Goal: Book appointment/travel/reservation

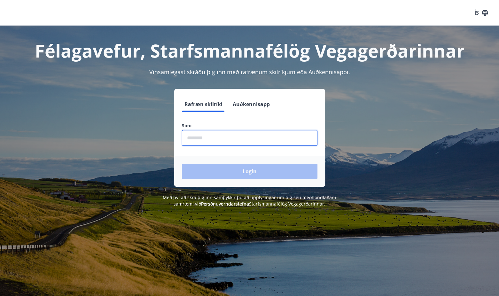
click at [211, 138] on input "phone" at bounding box center [250, 138] width 136 height 16
type input "********"
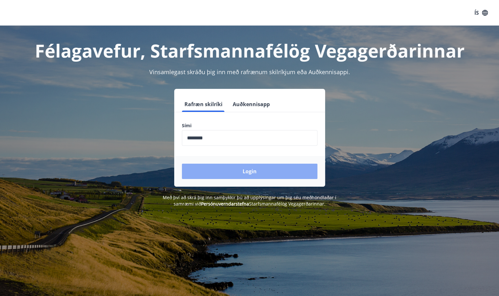
click at [223, 167] on button "Login" at bounding box center [250, 171] width 136 height 15
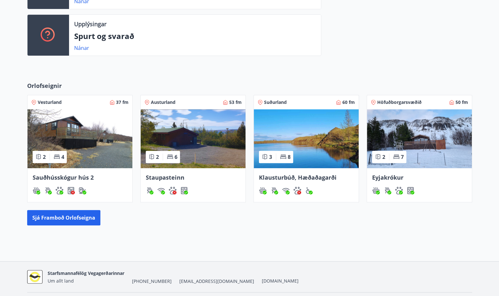
scroll to position [224, 0]
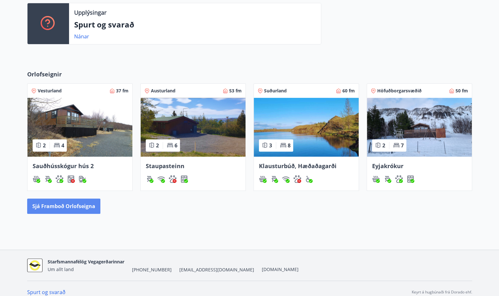
click at [78, 206] on button "Sjá framboð orlofseigna" at bounding box center [63, 206] width 73 height 15
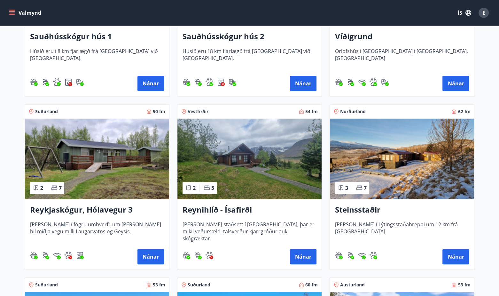
scroll to position [205, 0]
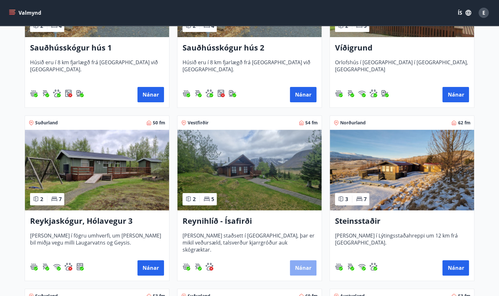
click at [302, 266] on button "Nánar" at bounding box center [303, 267] width 27 height 15
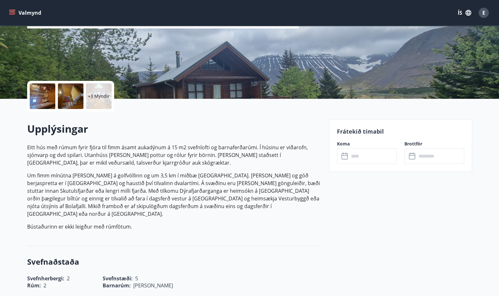
scroll to position [96, 0]
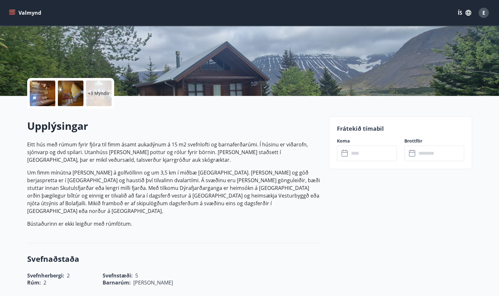
click at [344, 152] on icon at bounding box center [345, 152] width 6 height 1
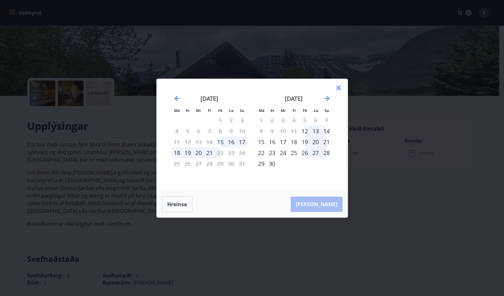
click at [306, 152] on div "26" at bounding box center [304, 152] width 11 height 11
click at [315, 152] on div "27" at bounding box center [315, 152] width 11 height 11
click at [300, 152] on div "26" at bounding box center [304, 152] width 11 height 11
click at [327, 98] on icon "Move forward to switch to the next month." at bounding box center [326, 98] width 5 height 5
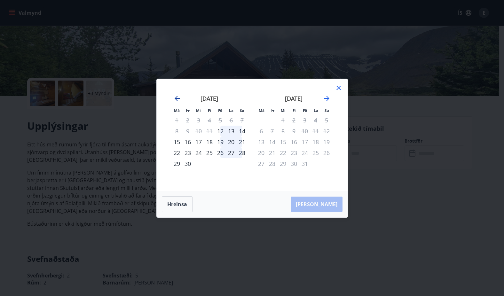
click at [175, 98] on icon "Move backward to switch to the previous month." at bounding box center [177, 98] width 5 height 5
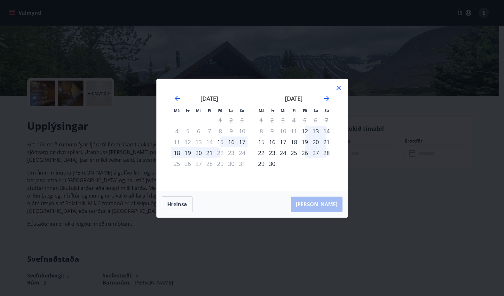
click at [328, 202] on div "Hreinsa Taka Frá" at bounding box center [252, 204] width 191 height 26
click at [306, 142] on div "19" at bounding box center [304, 142] width 11 height 11
click at [305, 130] on div "12" at bounding box center [304, 131] width 11 height 11
click at [307, 144] on div "19" at bounding box center [304, 142] width 11 height 11
click at [185, 203] on button "Hreinsa" at bounding box center [177, 204] width 31 height 16
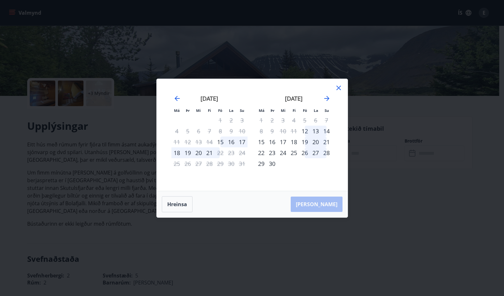
click at [334, 89] on div "september 2025 1 2 3 4 5 6 7 8 9 10 11 12 13 14 15 16 17 18 19 20 21 22 23 24 2…" at bounding box center [294, 139] width 84 height 105
drag, startPoint x: 340, startPoint y: 88, endPoint x: 340, endPoint y: 97, distance: 9.3
click at [340, 88] on icon at bounding box center [339, 88] width 8 height 8
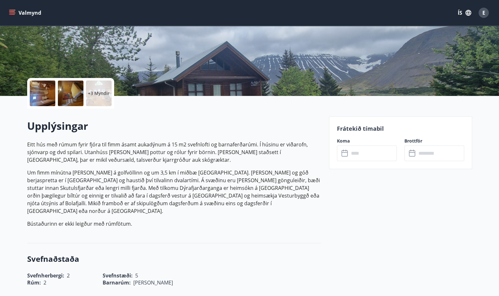
click at [201, 225] on div "Upplýsingar Eitt hús með rúmum fyrir fjóra til fimm ásamt aukadýnum á 15 m2 sve…" at bounding box center [174, 176] width 294 height 114
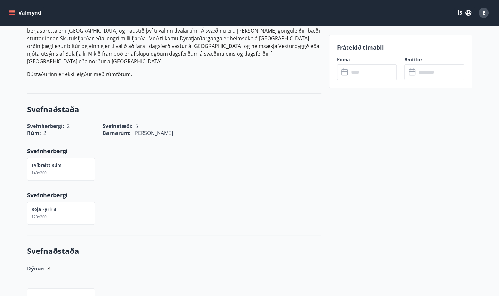
scroll to position [160, 0]
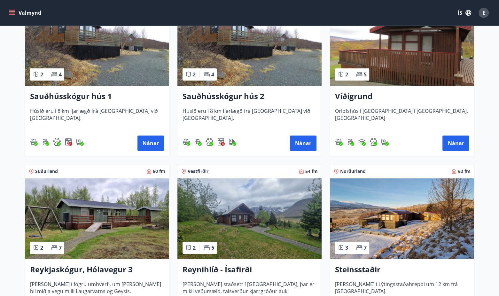
scroll to position [160, 0]
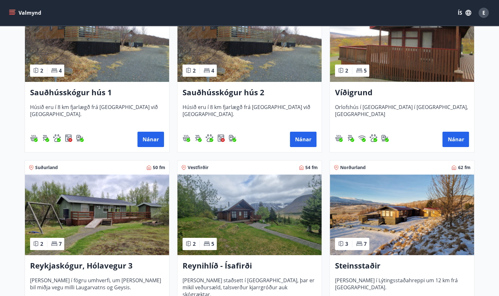
click at [363, 104] on span "Orlofshús í Þórðarstaðaskógi í Fnjóskadal, Suður-Þingeyjarsýslu" at bounding box center [402, 114] width 134 height 21
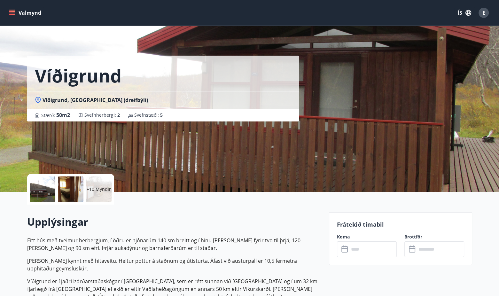
click at [366, 249] on input "text" at bounding box center [373, 249] width 48 height 16
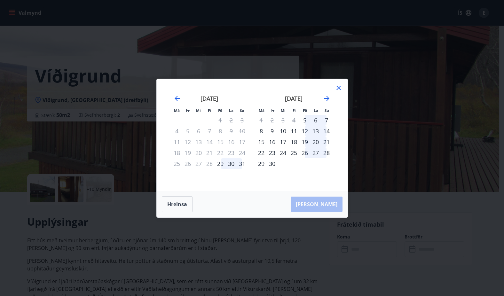
click at [340, 88] on icon at bounding box center [339, 88] width 8 height 8
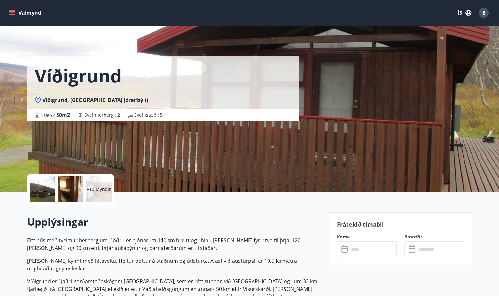
click at [270, 226] on h2 "Upplýsingar" at bounding box center [174, 222] width 294 height 14
click at [20, 14] on button "Valmynd" at bounding box center [26, 13] width 36 height 12
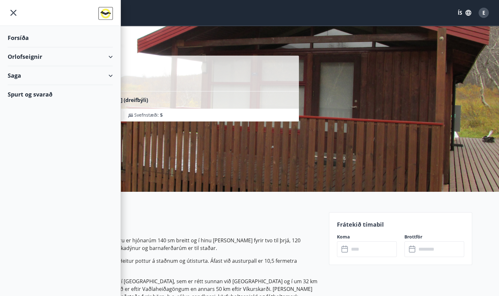
click at [20, 53] on div "Orlofseignir" at bounding box center [60, 56] width 105 height 19
click at [26, 85] on div "Bókunardagatal" at bounding box center [60, 86] width 95 height 13
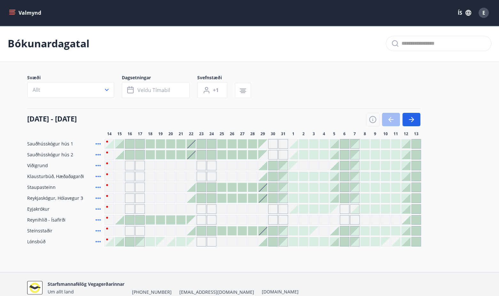
click at [73, 120] on h4 "14 ágúst - 13 september" at bounding box center [52, 119] width 50 height 10
click at [163, 91] on span "Veldu tímabil" at bounding box center [154, 90] width 33 height 7
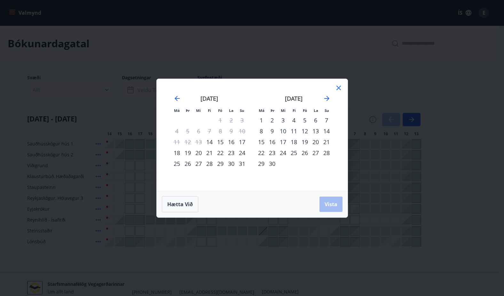
click at [301, 153] on div "26" at bounding box center [304, 152] width 11 height 11
click at [330, 201] on span "Vista" at bounding box center [331, 204] width 13 height 7
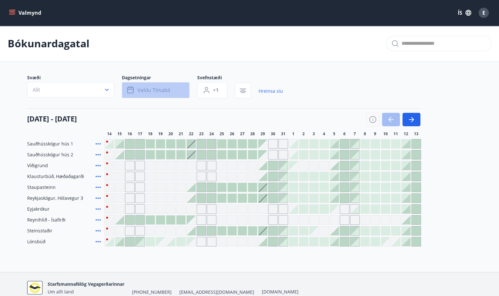
click at [161, 89] on span "Veldu tímabil" at bounding box center [154, 90] width 33 height 7
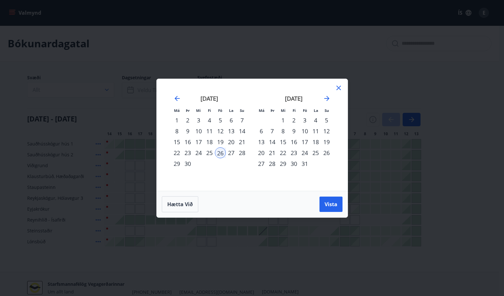
click at [161, 89] on div "Má Þr Mi Fi Fö La Su Má Þr Mi Fi Fö La Su ágúst 2025 1 2 3 4 5 6 7 8 9 10 11 12…" at bounding box center [252, 135] width 191 height 112
drag, startPoint x: 335, startPoint y: 84, endPoint x: 384, endPoint y: 123, distance: 62.8
click at [335, 84] on icon at bounding box center [339, 88] width 8 height 8
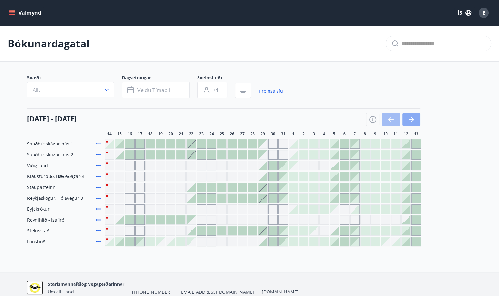
click at [409, 120] on icon "button" at bounding box center [411, 119] width 5 height 1
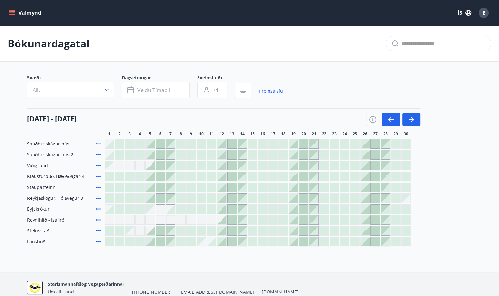
click at [15, 12] on button "Valmynd" at bounding box center [26, 13] width 36 height 12
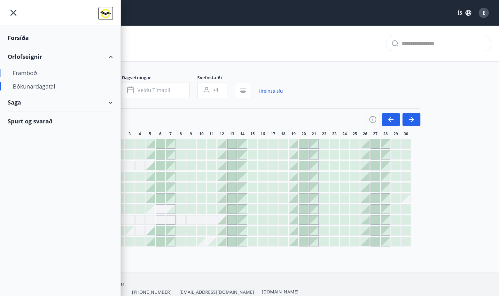
click at [32, 73] on div "Framboð" at bounding box center [60, 72] width 95 height 13
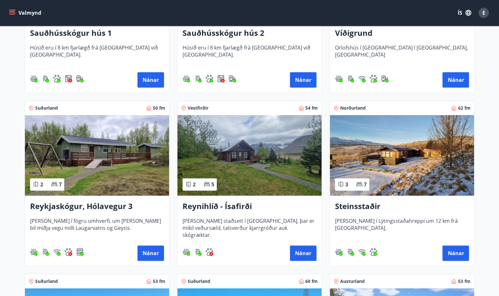
scroll to position [224, 0]
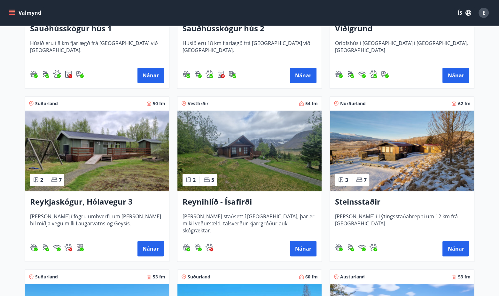
click at [93, 207] on h3 "Reykjaskógur, Hólavegur 3" at bounding box center [97, 202] width 134 height 12
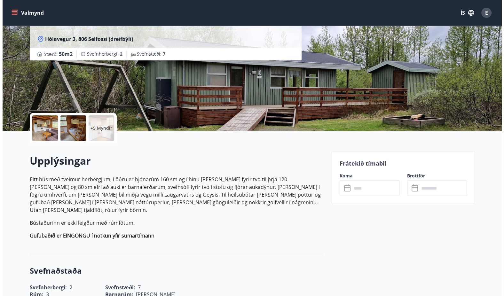
scroll to position [64, 0]
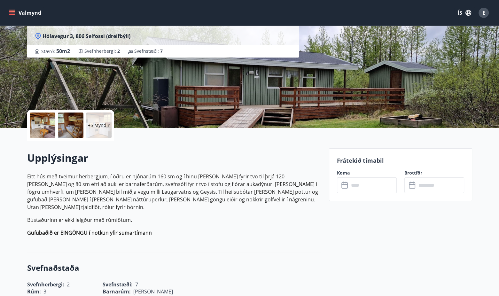
click at [97, 123] on p "+5 Myndir" at bounding box center [99, 125] width 22 height 6
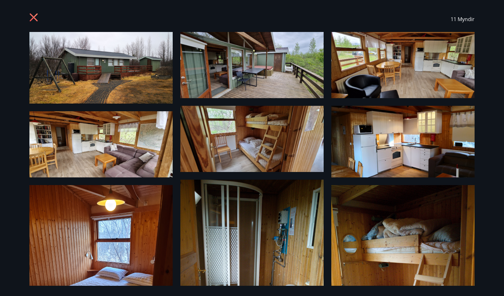
scroll to position [0, 0]
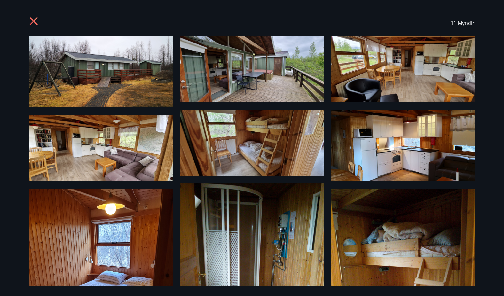
click at [366, 88] on img at bounding box center [402, 69] width 143 height 66
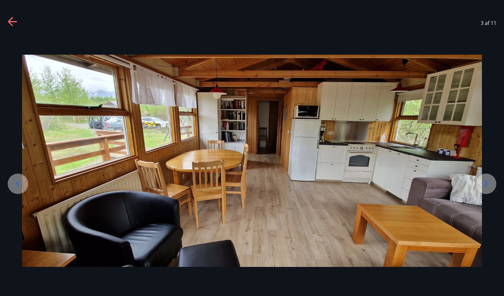
click at [486, 182] on icon at bounding box center [486, 184] width 10 height 10
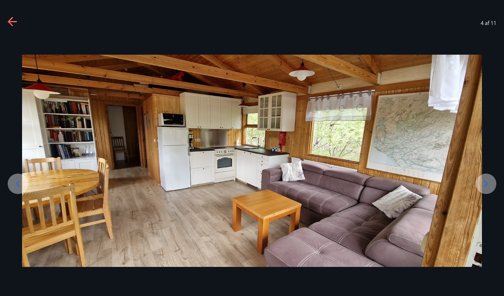
click at [486, 182] on icon at bounding box center [486, 184] width 10 height 10
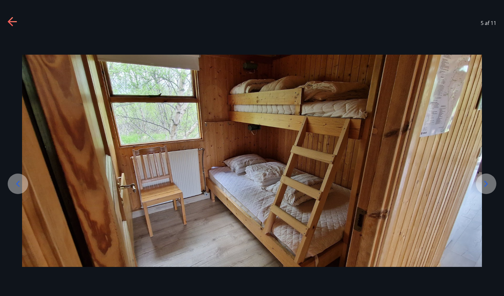
click at [486, 182] on icon at bounding box center [486, 184] width 10 height 10
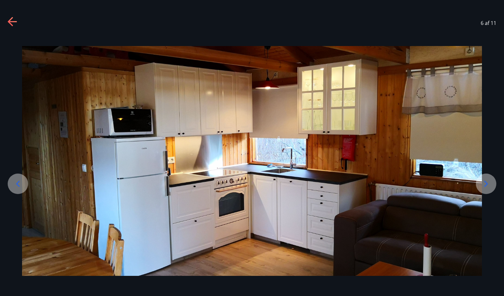
click at [486, 182] on icon at bounding box center [486, 184] width 10 height 10
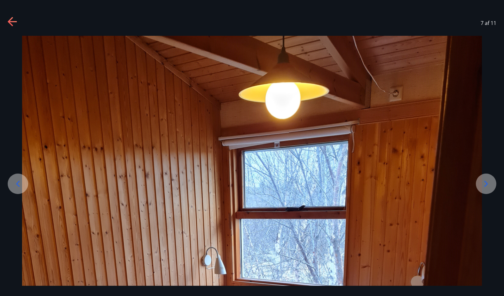
click at [486, 182] on icon at bounding box center [486, 184] width 10 height 10
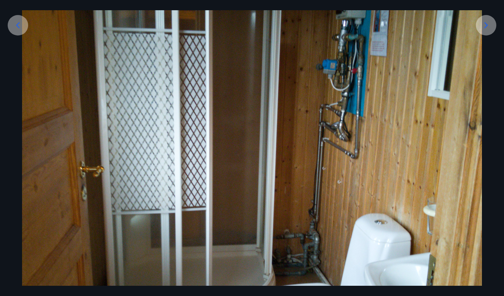
scroll to position [160, 0]
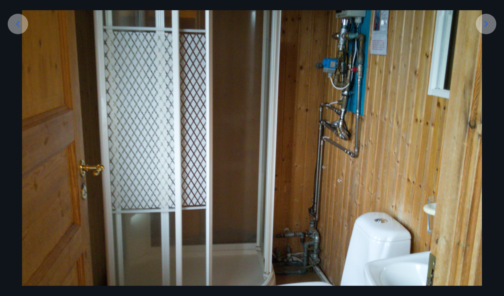
click at [487, 25] on icon at bounding box center [486, 24] width 10 height 10
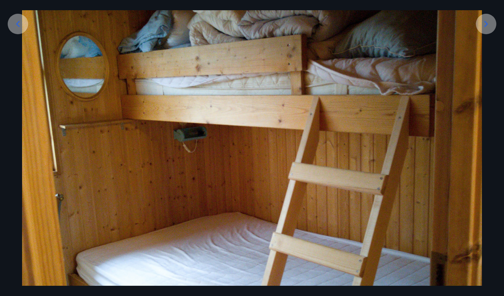
click at [487, 27] on icon at bounding box center [486, 24] width 10 height 10
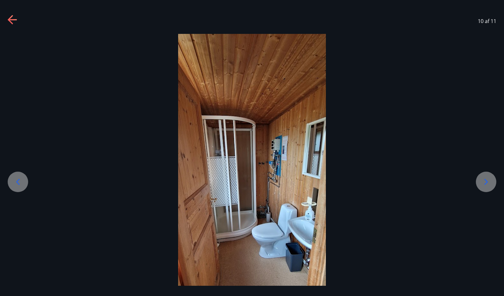
scroll to position [0, 0]
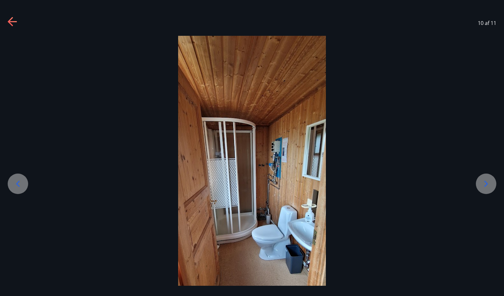
click at [13, 21] on icon at bounding box center [13, 22] width 10 height 10
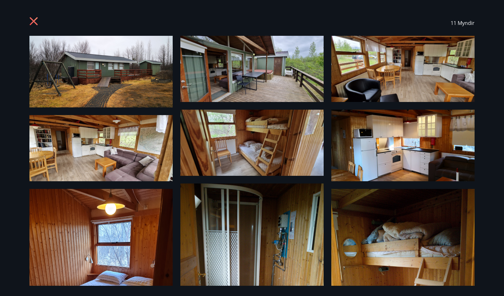
click at [33, 22] on icon at bounding box center [34, 21] width 8 height 8
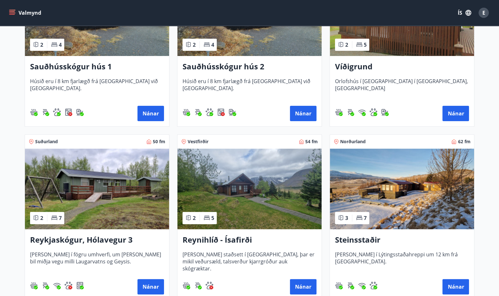
scroll to position [256, 0]
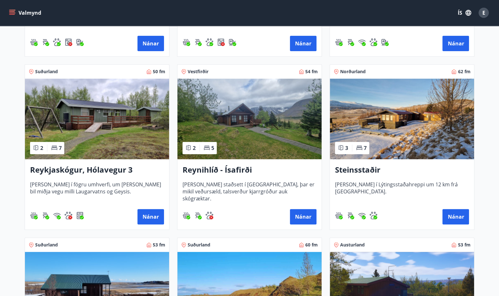
click at [233, 155] on img at bounding box center [249, 119] width 144 height 81
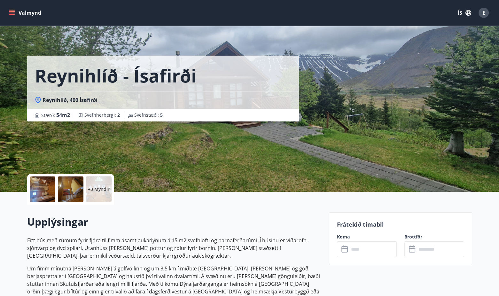
click at [107, 189] on p "+3 Myndir" at bounding box center [99, 189] width 22 height 6
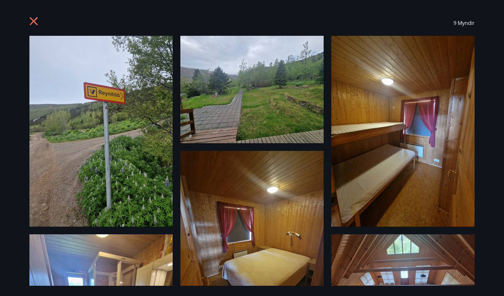
click at [485, 137] on div "9 Myndir" at bounding box center [252, 148] width 504 height 296
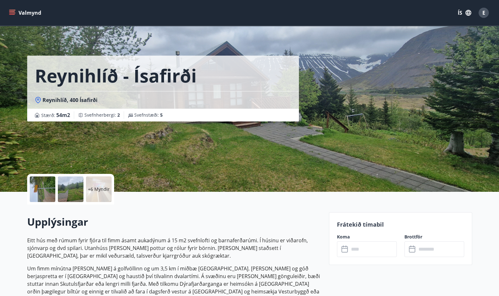
click at [103, 193] on div "+6 Myndir" at bounding box center [99, 190] width 26 height 26
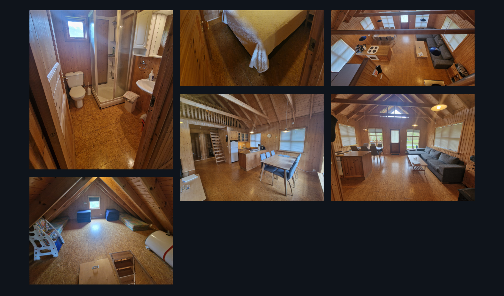
scroll to position [257, 0]
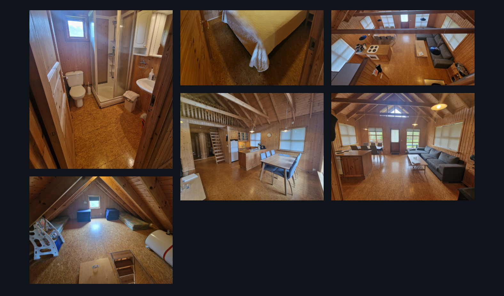
click at [410, 166] on img at bounding box center [402, 146] width 143 height 107
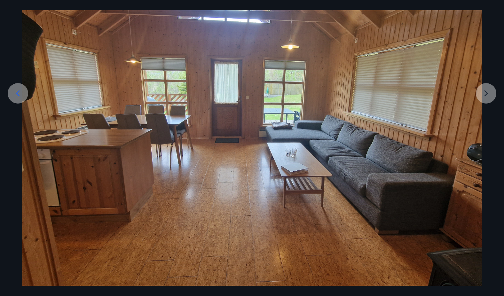
scroll to position [95, 0]
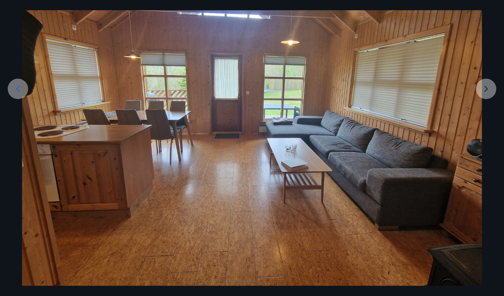
click at [481, 88] on img at bounding box center [252, 113] width 460 height 345
click at [18, 93] on icon at bounding box center [18, 89] width 10 height 10
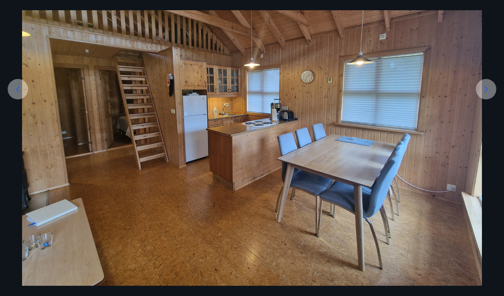
click at [18, 93] on icon at bounding box center [18, 89] width 10 height 10
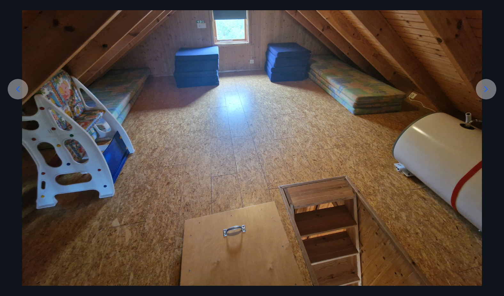
click at [18, 93] on icon at bounding box center [18, 89] width 10 height 10
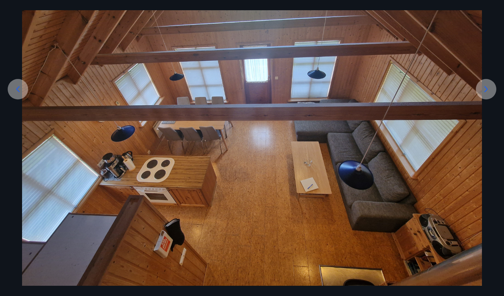
click at [19, 92] on icon at bounding box center [18, 89] width 10 height 10
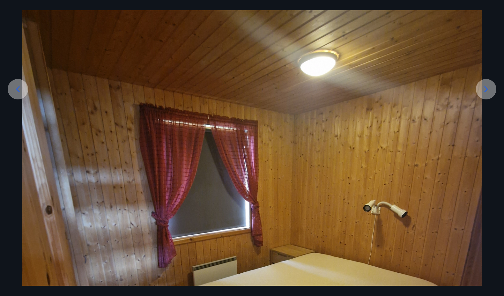
click at [19, 92] on icon at bounding box center [18, 89] width 10 height 10
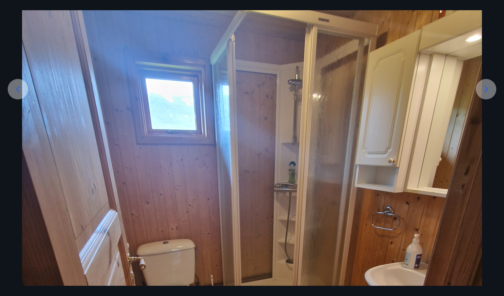
click at [19, 92] on icon at bounding box center [18, 89] width 10 height 10
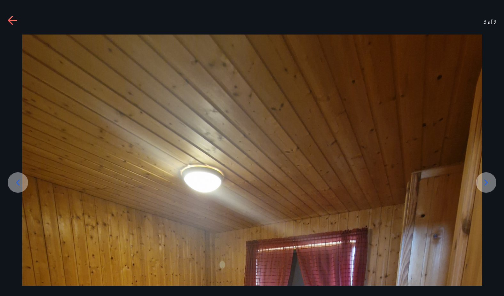
scroll to position [0, 0]
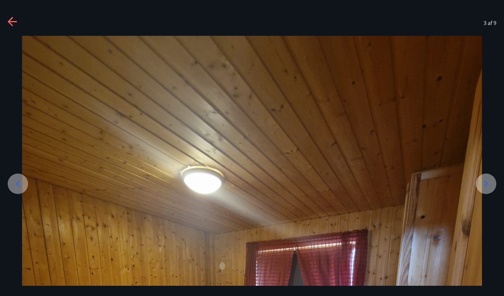
click at [20, 186] on icon at bounding box center [18, 184] width 10 height 10
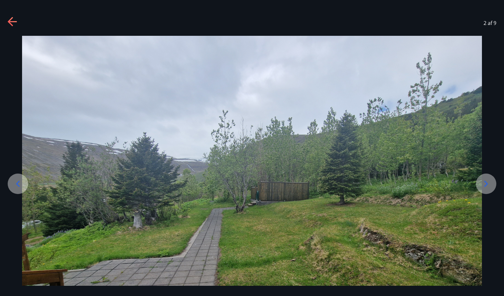
click at [20, 186] on icon at bounding box center [18, 184] width 10 height 10
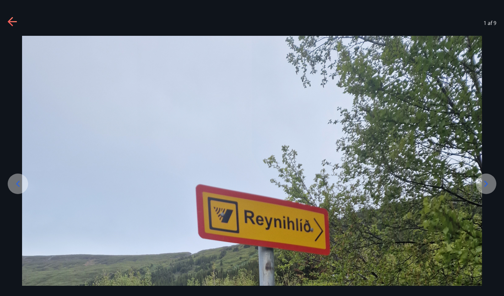
click at [20, 186] on icon at bounding box center [18, 184] width 10 height 10
click at [478, 183] on div at bounding box center [486, 184] width 20 height 20
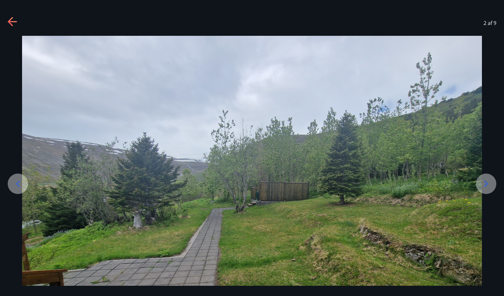
click at [12, 22] on icon at bounding box center [12, 21] width 9 height 1
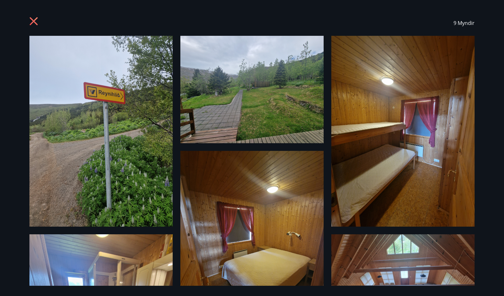
click at [30, 20] on icon at bounding box center [34, 22] width 10 height 10
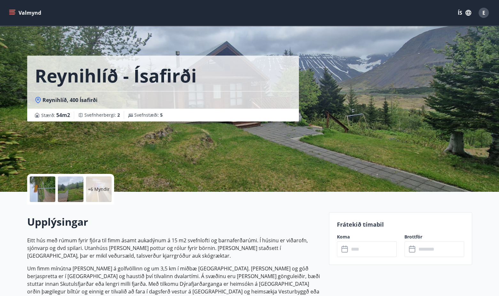
click at [138, 257] on p "Eitt hús með rúmum fyrir fjóra til fimm ásamt aukadýnum á 15 m2 svefnlofti og b…" at bounding box center [174, 248] width 294 height 23
click at [251, 257] on p "Eitt hús með rúmum fyrir fjóra til fimm ásamt aukadýnum á 15 m2 svefnlofti og b…" at bounding box center [174, 248] width 294 height 23
click at [281, 228] on h2 "Upplýsingar" at bounding box center [174, 222] width 294 height 14
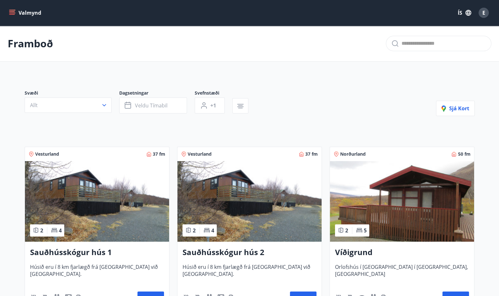
click at [13, 12] on icon "menu" at bounding box center [12, 13] width 6 height 6
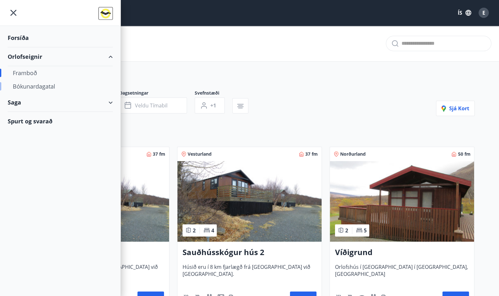
click at [27, 85] on div "Bókunardagatal" at bounding box center [60, 86] width 95 height 13
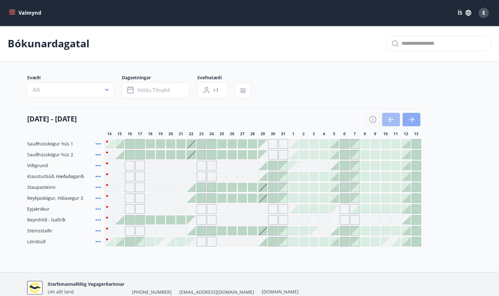
click at [414, 121] on icon "button" at bounding box center [412, 120] width 8 height 8
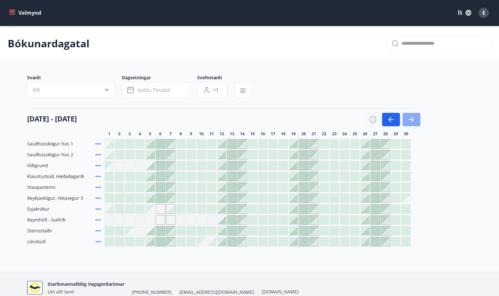
click at [414, 121] on icon "button" at bounding box center [412, 120] width 8 height 8
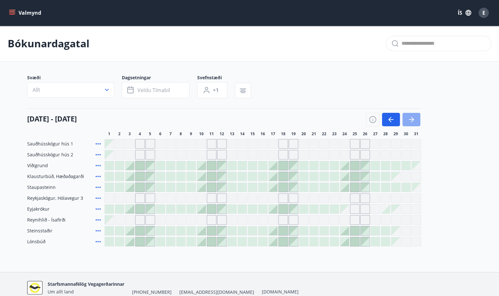
click at [415, 121] on icon "button" at bounding box center [412, 120] width 8 height 8
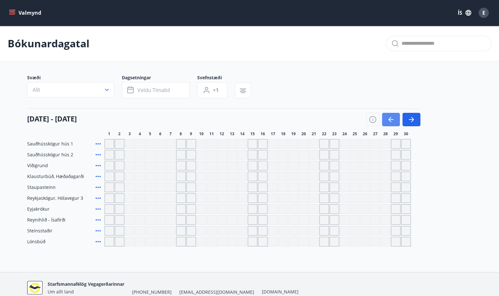
click at [389, 120] on icon "button" at bounding box center [390, 119] width 3 height 5
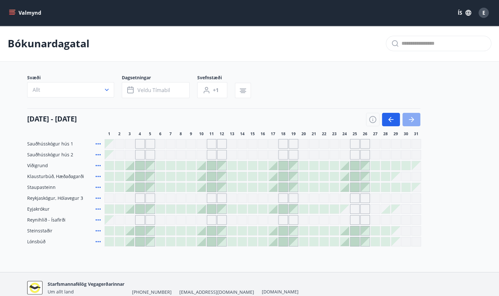
click at [413, 118] on icon "button" at bounding box center [412, 120] width 8 height 8
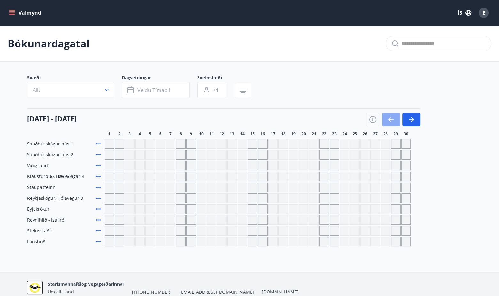
click at [393, 120] on icon "button" at bounding box center [391, 120] width 8 height 8
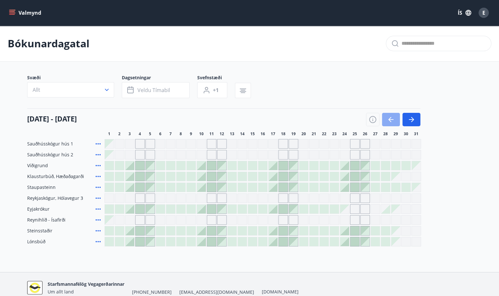
click at [393, 120] on icon "button" at bounding box center [391, 120] width 8 height 8
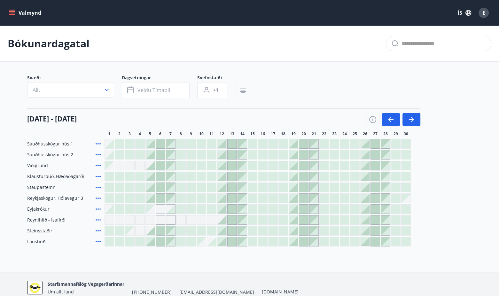
click at [243, 94] on icon "button" at bounding box center [243, 91] width 8 height 8
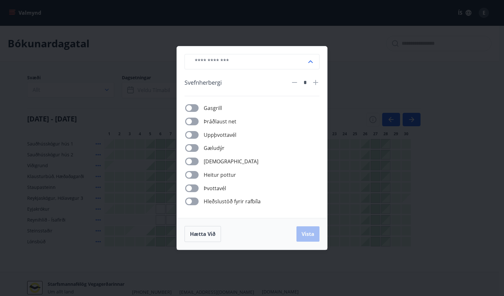
click at [352, 93] on div "​ Svefnherbergi * Gasgrill Þráðlaust net Uppþvottavél Gæludýr Þurrkari Heitur p…" at bounding box center [252, 148] width 504 height 296
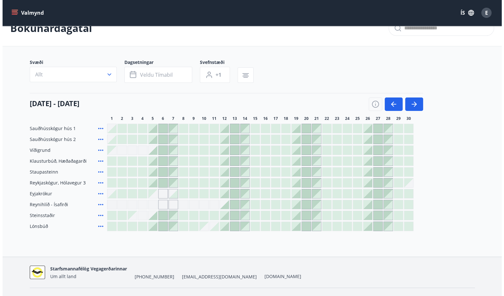
scroll to position [29, 0]
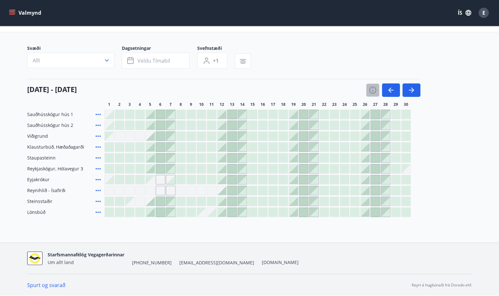
click at [372, 91] on icon "button" at bounding box center [373, 90] width 8 height 8
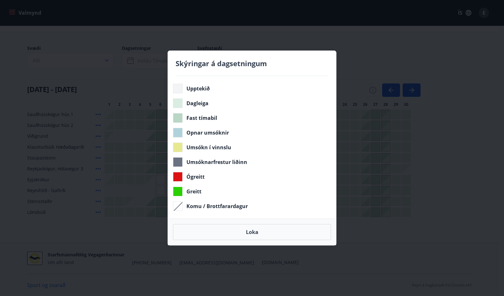
click at [176, 121] on div at bounding box center [178, 118] width 10 height 10
click at [178, 105] on div at bounding box center [178, 103] width 10 height 10
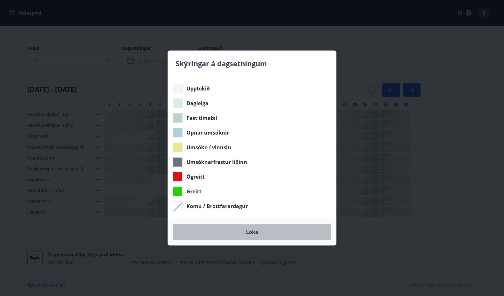
click at [256, 234] on button "Loka" at bounding box center [252, 232] width 158 height 16
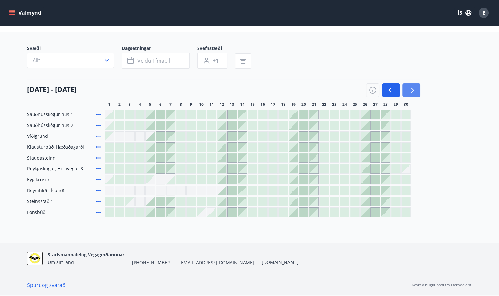
click at [409, 90] on icon "button" at bounding box center [411, 90] width 5 height 1
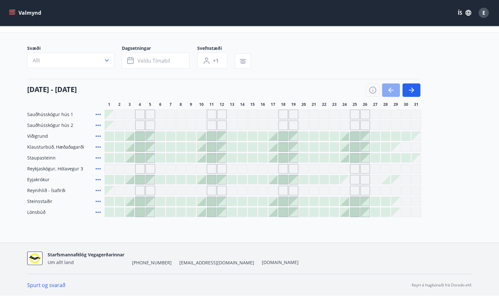
click at [392, 90] on icon "button" at bounding box center [391, 90] width 5 height 1
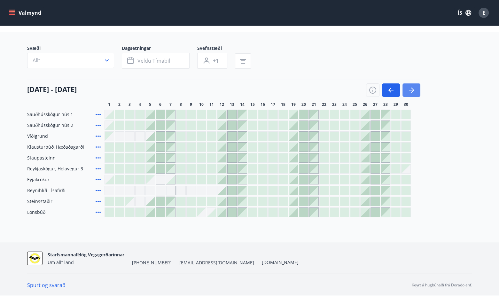
click at [416, 91] on button "button" at bounding box center [412, 89] width 18 height 13
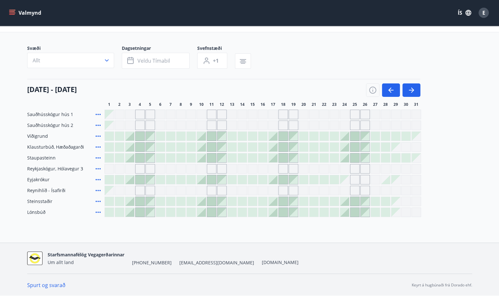
click at [97, 200] on icon at bounding box center [98, 202] width 8 height 8
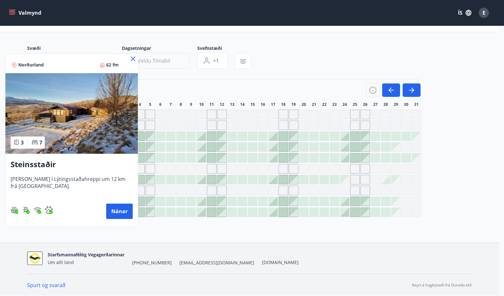
click at [132, 57] on icon at bounding box center [133, 59] width 8 height 8
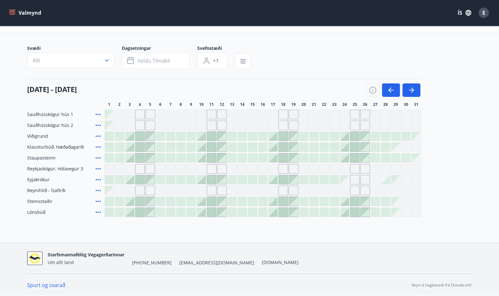
click at [98, 159] on icon at bounding box center [98, 158] width 8 height 8
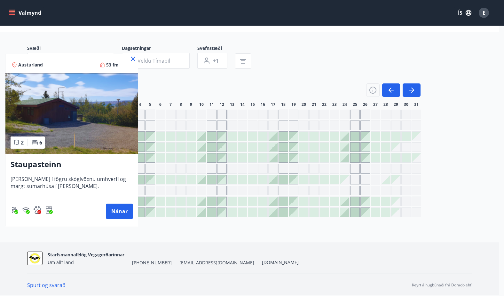
click at [134, 57] on icon at bounding box center [133, 59] width 4 height 4
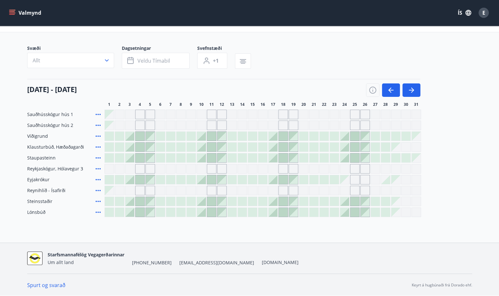
click at [97, 136] on icon at bounding box center [98, 136] width 5 height 1
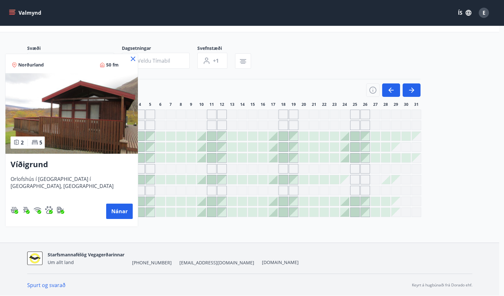
click at [130, 60] on icon at bounding box center [133, 59] width 8 height 8
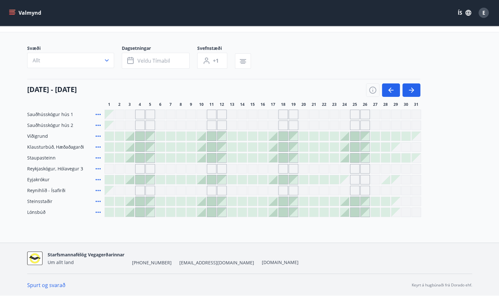
click at [97, 145] on icon at bounding box center [98, 147] width 8 height 8
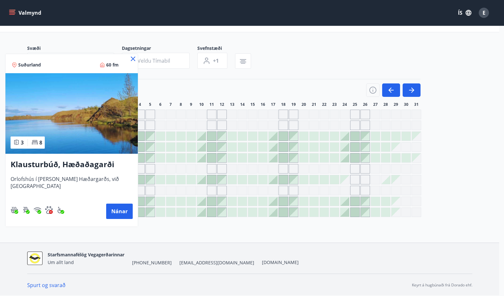
click at [134, 59] on icon at bounding box center [133, 59] width 4 height 4
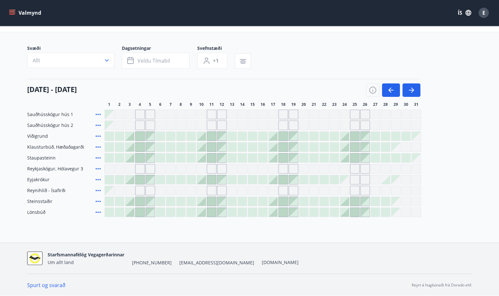
click at [341, 146] on div at bounding box center [344, 147] width 9 height 9
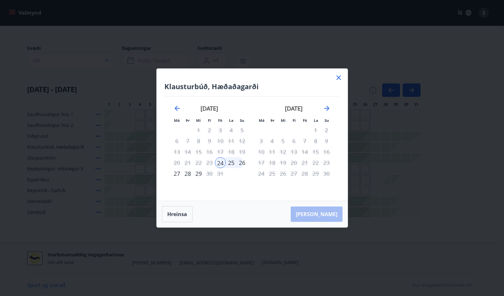
click at [188, 172] on div "28" at bounding box center [187, 173] width 11 height 11
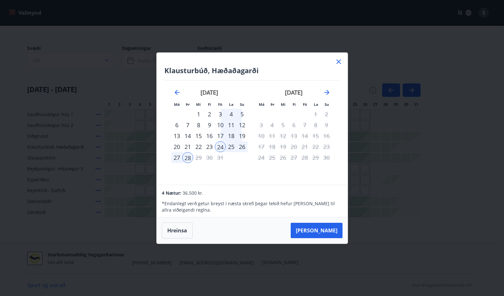
click at [336, 63] on icon at bounding box center [339, 62] width 8 height 8
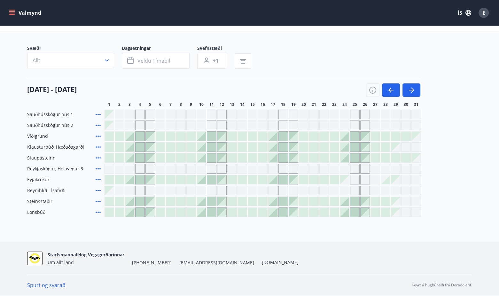
click at [97, 203] on icon at bounding box center [98, 202] width 8 height 8
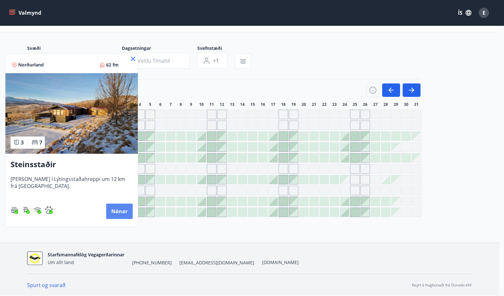
click at [118, 210] on button "Nánar" at bounding box center [119, 211] width 27 height 15
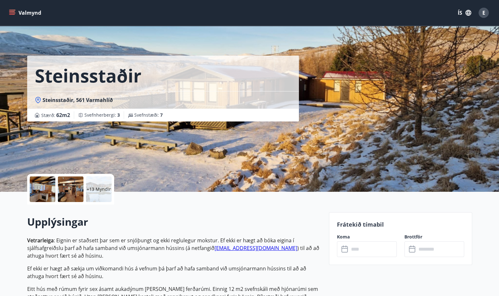
click at [98, 190] on p "+13 Myndir" at bounding box center [99, 189] width 24 height 6
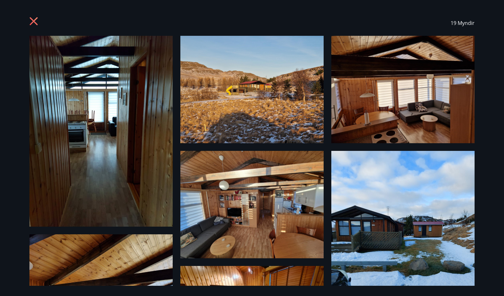
click at [36, 23] on icon at bounding box center [34, 21] width 8 height 8
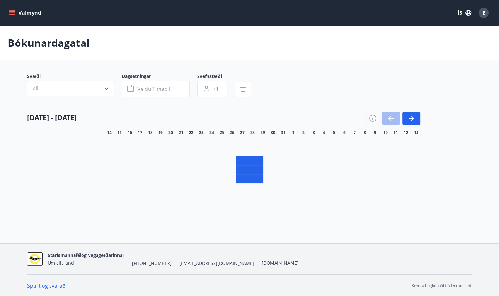
scroll to position [1, 0]
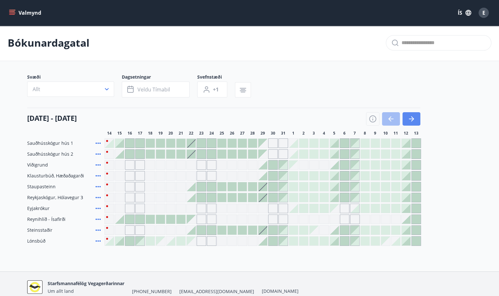
click at [413, 119] on icon "button" at bounding box center [412, 119] width 8 height 8
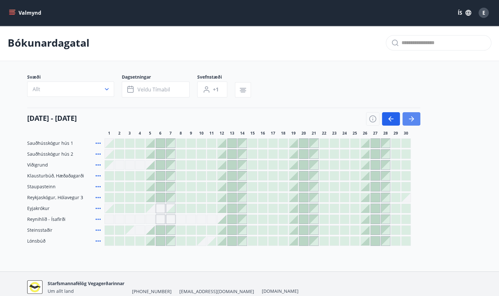
click at [413, 119] on icon "button" at bounding box center [412, 119] width 8 height 8
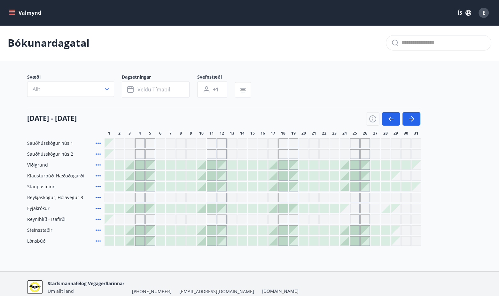
click at [336, 232] on div at bounding box center [334, 230] width 9 height 9
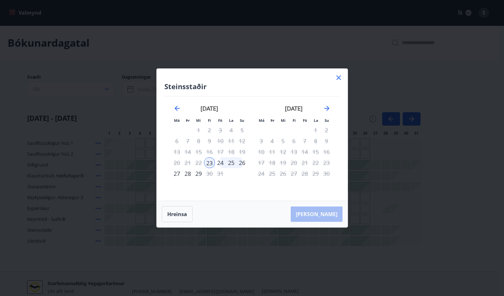
click at [222, 163] on div "24" at bounding box center [220, 162] width 11 height 11
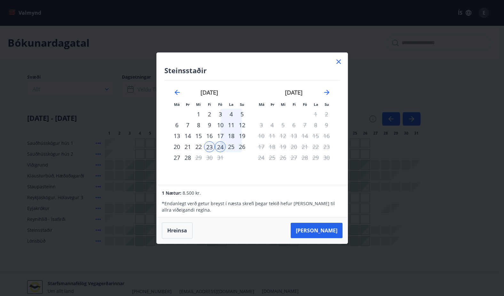
click at [211, 147] on div "23" at bounding box center [209, 146] width 11 height 11
click at [340, 60] on icon at bounding box center [338, 61] width 4 height 4
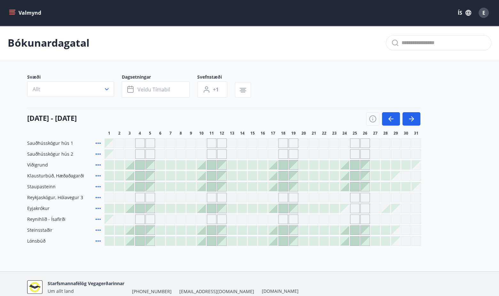
click at [345, 232] on div at bounding box center [344, 230] width 9 height 9
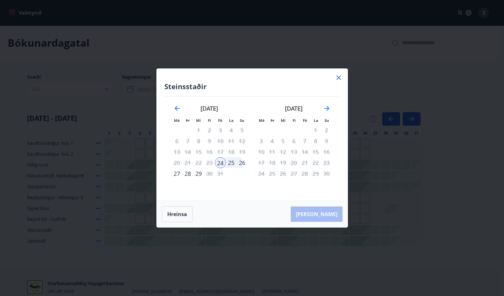
click at [188, 174] on div "28" at bounding box center [187, 173] width 11 height 11
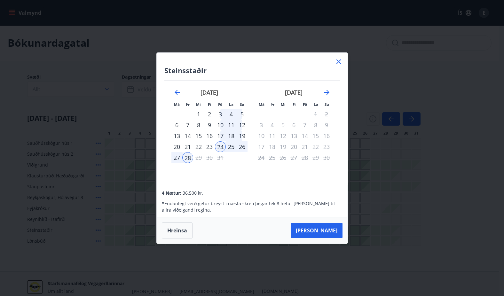
click at [338, 60] on icon at bounding box center [339, 62] width 8 height 8
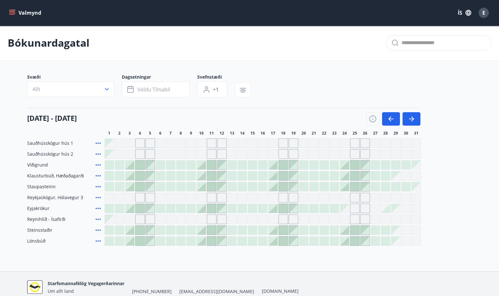
click at [98, 166] on icon at bounding box center [98, 165] width 8 height 8
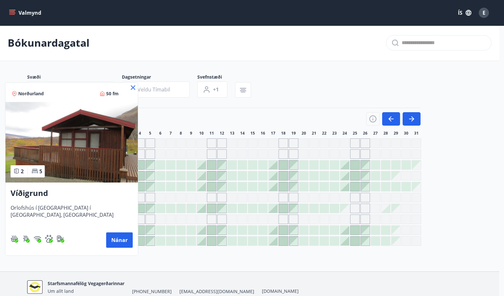
click at [133, 86] on icon at bounding box center [133, 88] width 8 height 8
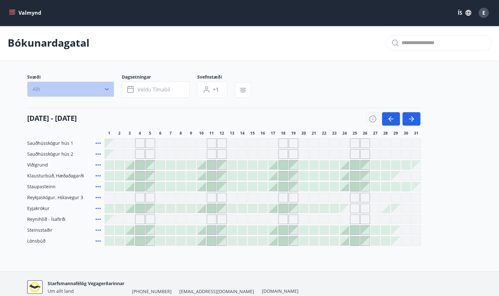
click at [106, 88] on icon "button" at bounding box center [107, 89] width 6 height 6
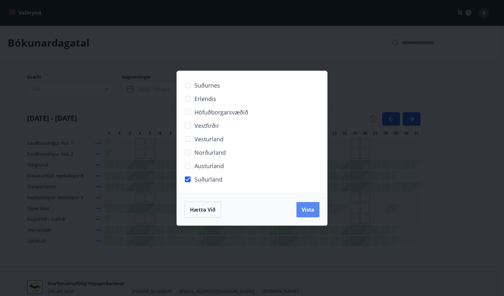
click at [312, 210] on span "Vista" at bounding box center [308, 209] width 13 height 7
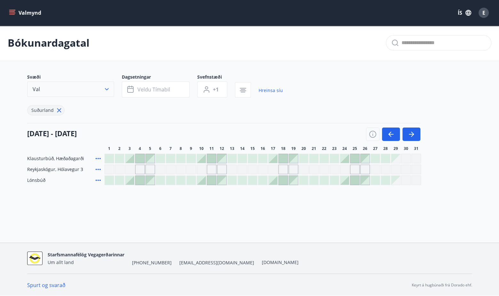
click at [112, 90] on button "Val" at bounding box center [70, 89] width 87 height 15
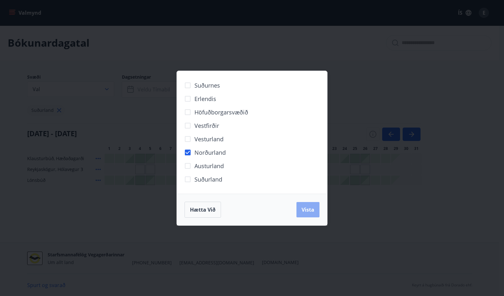
click at [308, 211] on span "Vista" at bounding box center [308, 209] width 13 height 7
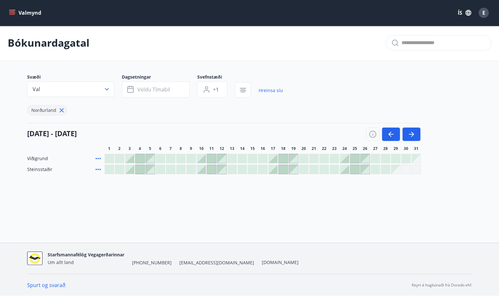
click at [96, 170] on icon at bounding box center [98, 170] width 8 height 8
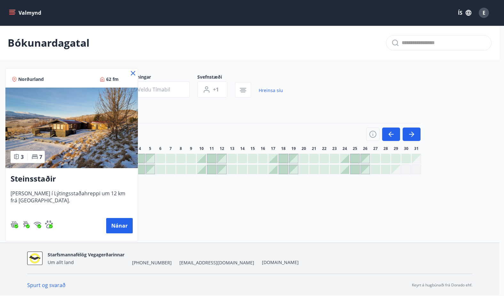
click at [141, 194] on div at bounding box center [252, 148] width 504 height 296
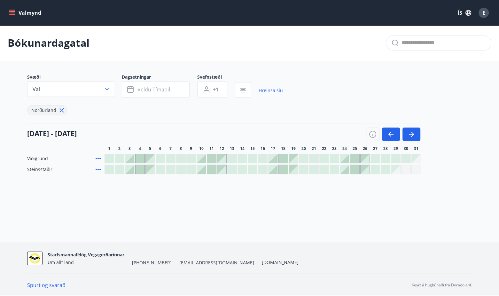
click at [101, 157] on icon at bounding box center [98, 159] width 8 height 8
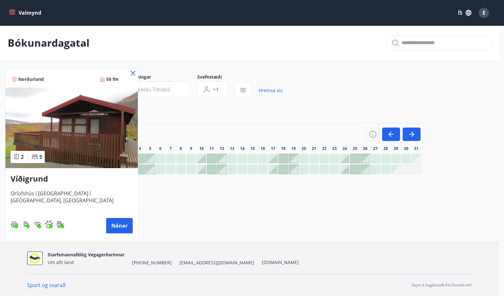
click at [171, 197] on div at bounding box center [252, 148] width 504 height 296
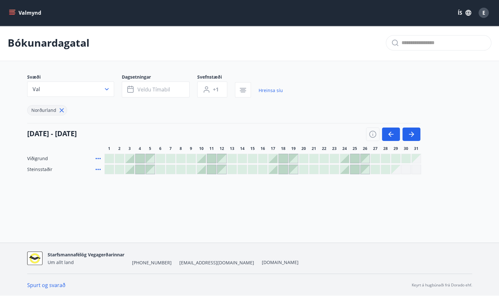
click at [97, 170] on icon at bounding box center [98, 170] width 8 height 8
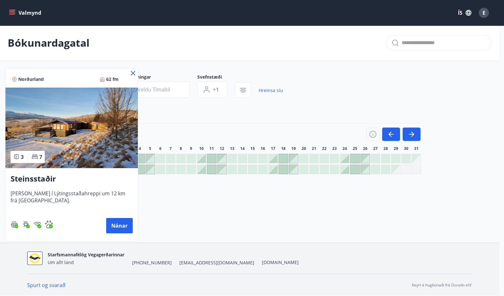
click at [155, 198] on div at bounding box center [252, 148] width 504 height 296
